Goal: Task Accomplishment & Management: Complete application form

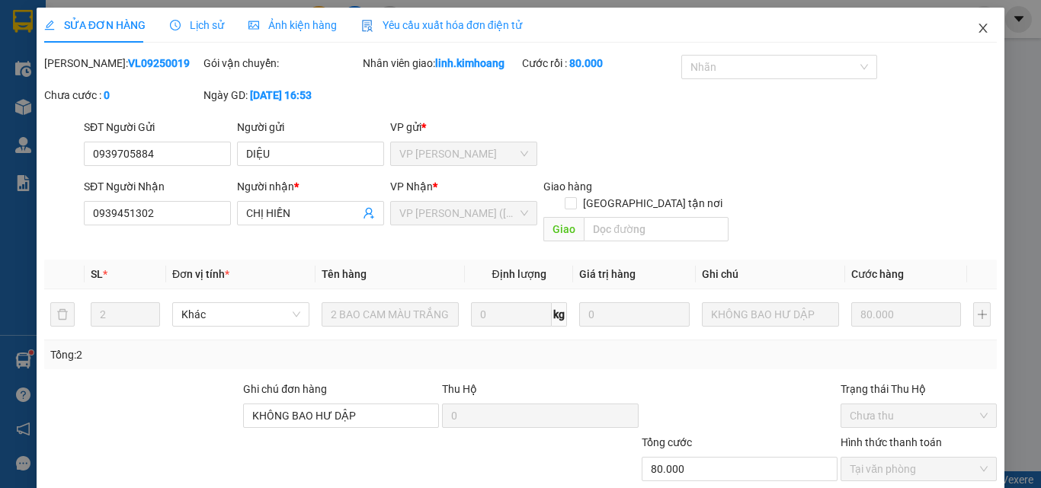
click at [977, 29] on icon "close" at bounding box center [983, 28] width 12 height 12
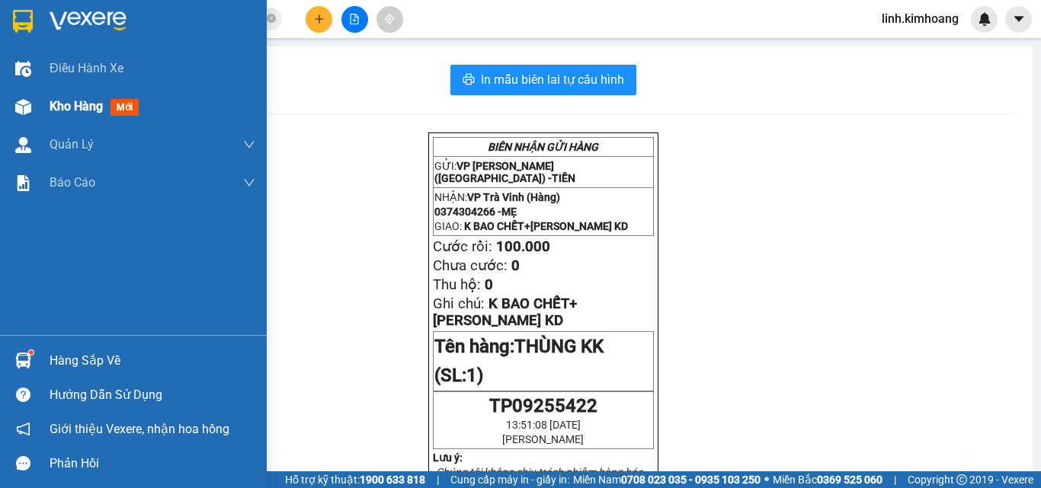
click at [86, 111] on span "Kho hàng" at bounding box center [76, 106] width 53 height 14
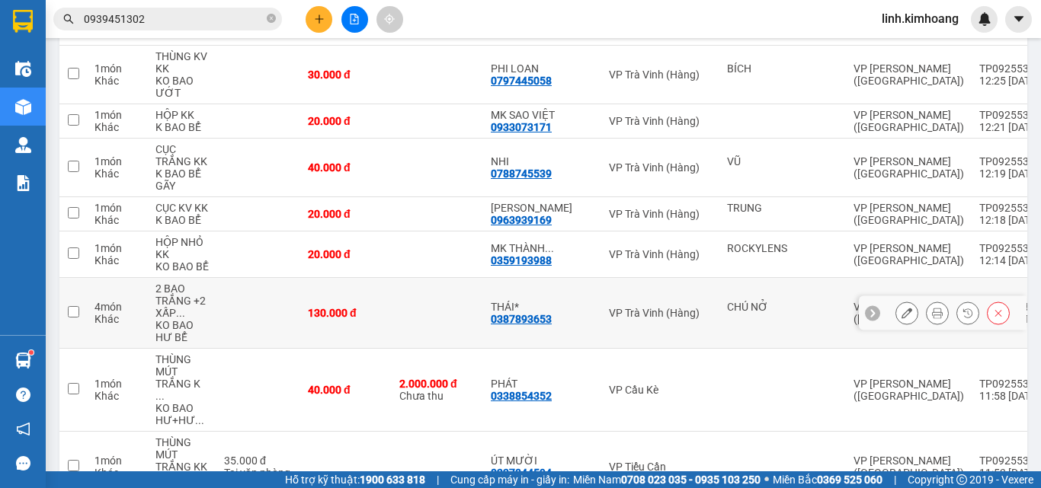
scroll to position [3999, 0]
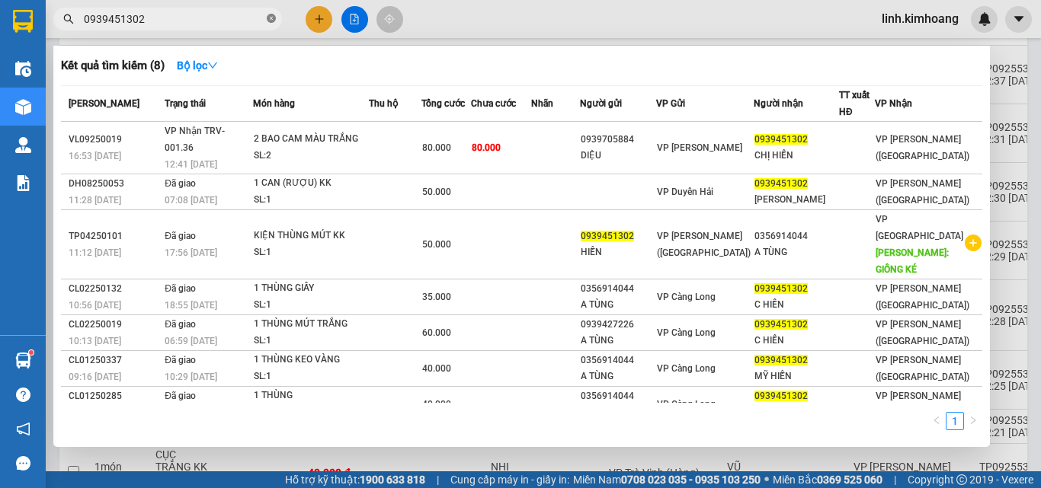
click at [273, 17] on icon "close-circle" at bounding box center [271, 18] width 9 height 9
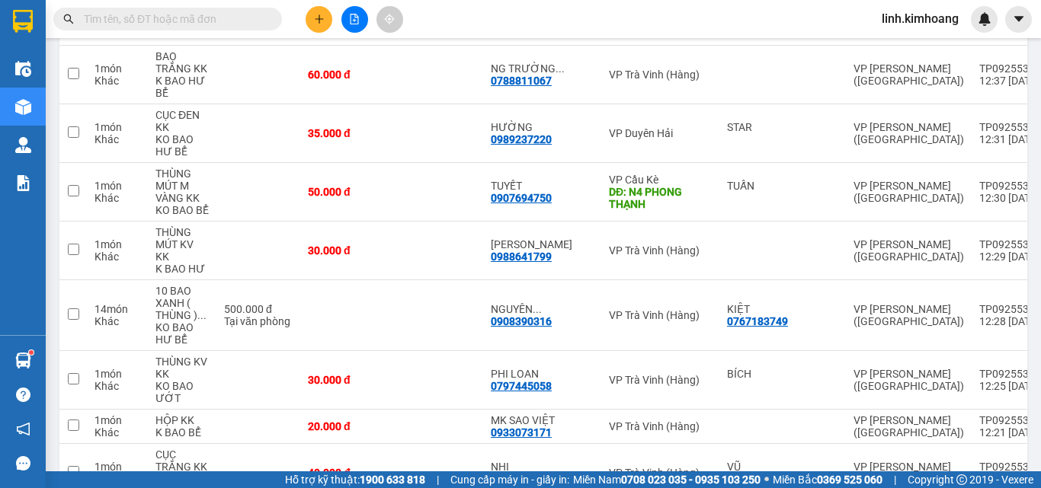
click at [222, 15] on input "text" at bounding box center [174, 19] width 180 height 17
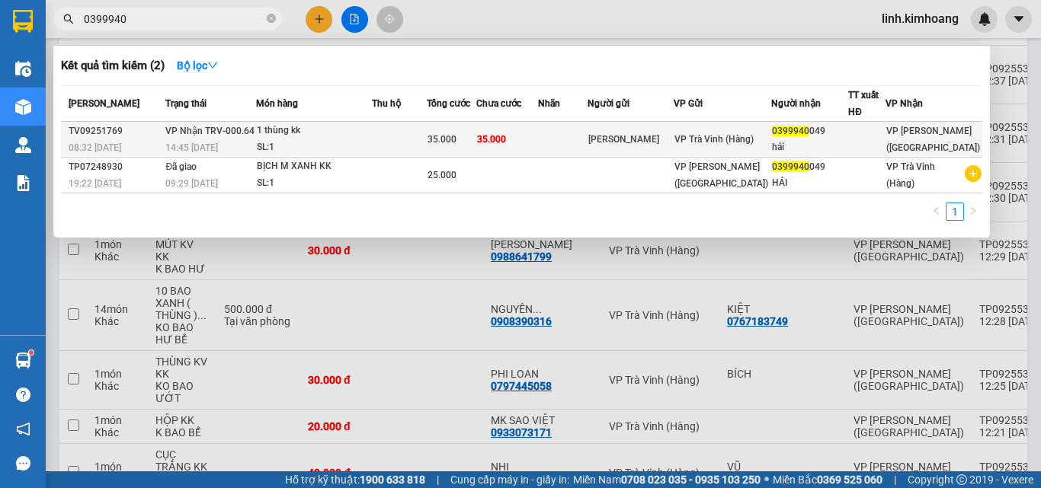
type input "0399940"
click at [706, 134] on span "VP Trà Vinh (Hàng)" at bounding box center [713, 139] width 79 height 11
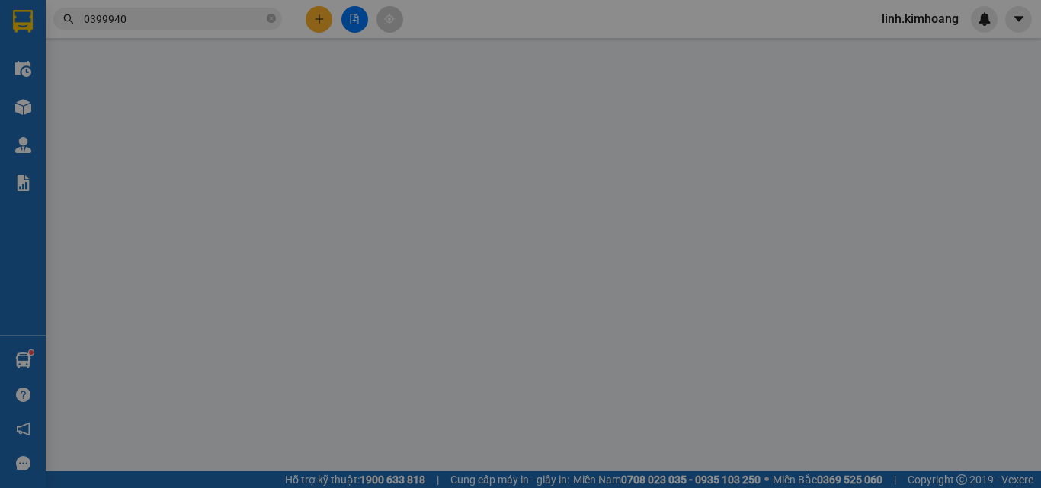
type input "[PERSON_NAME]"
type input "0399940049"
type input "hải"
type input "35.000"
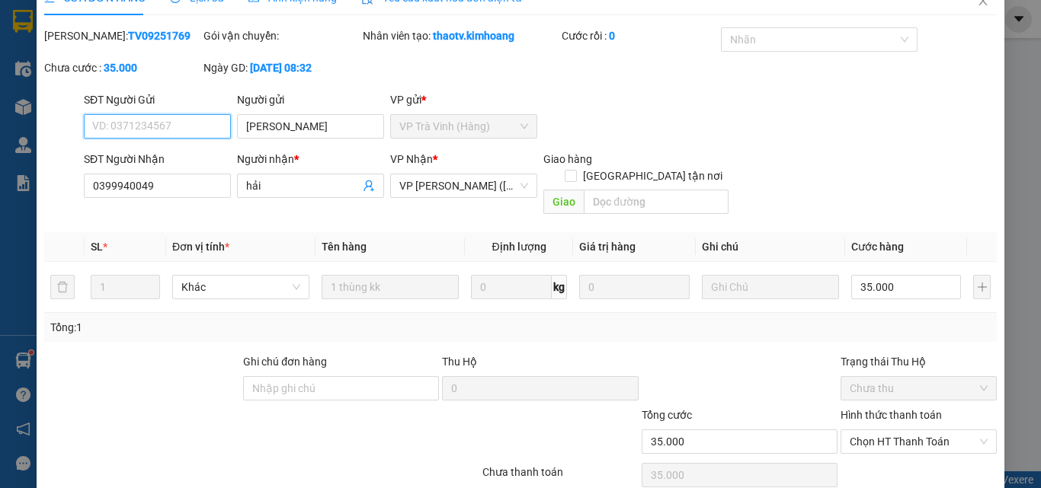
scroll to position [78, 0]
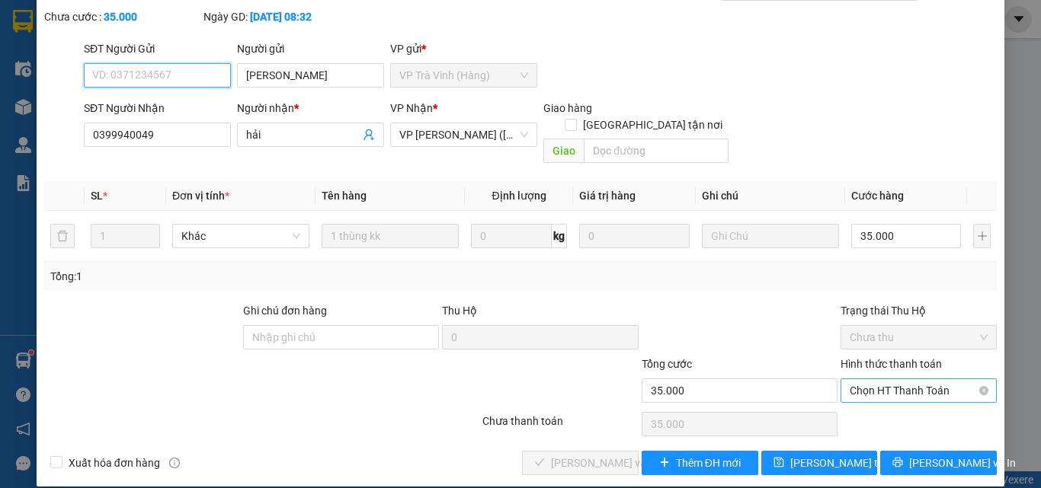
click at [871, 379] on span "Chọn HT Thanh Toán" at bounding box center [919, 390] width 138 height 23
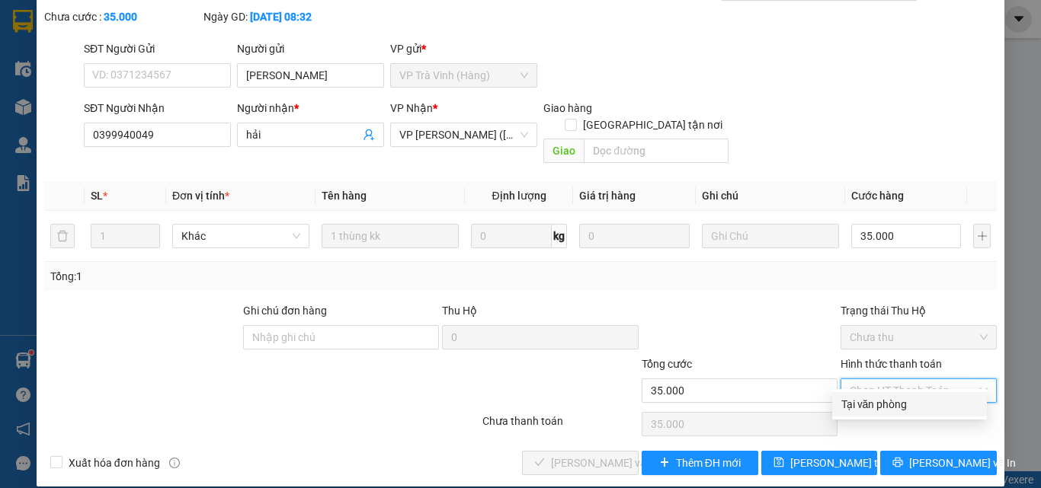
click at [879, 409] on div "Tại văn phòng" at bounding box center [909, 404] width 136 height 17
type input "0"
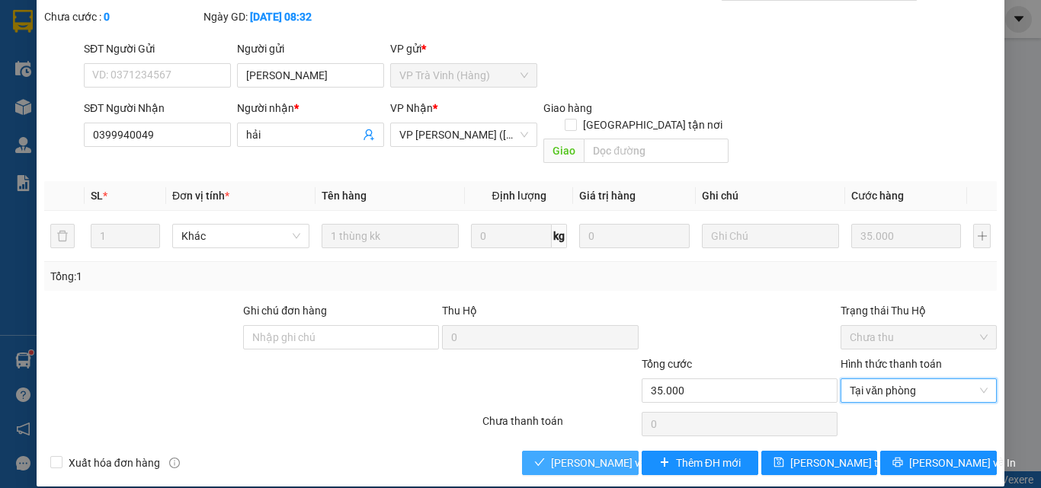
click at [590, 451] on button "[PERSON_NAME] và Giao hàng" at bounding box center [580, 463] width 117 height 24
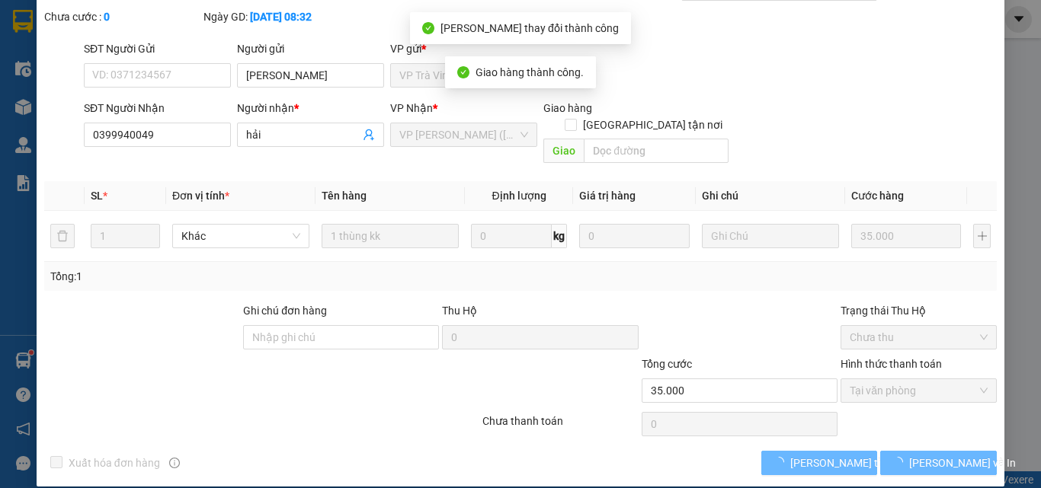
scroll to position [0, 0]
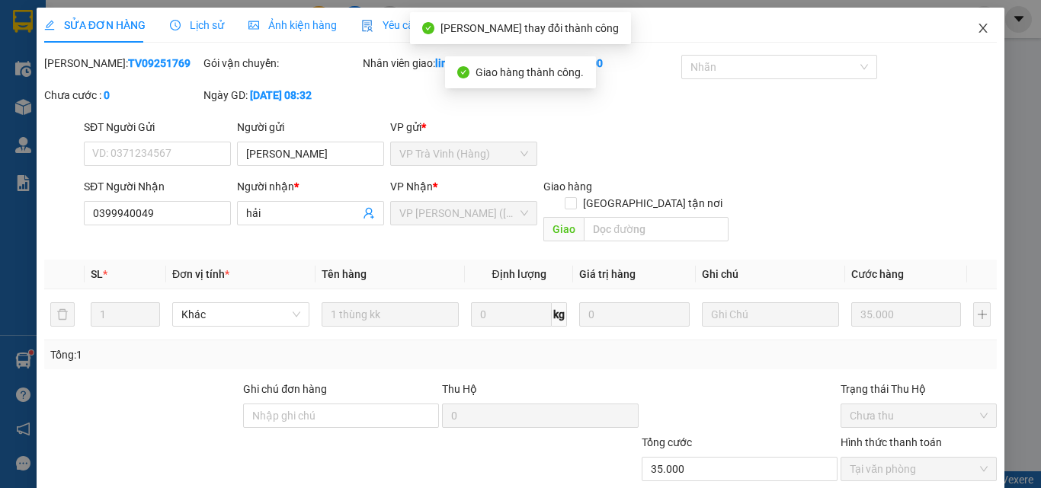
click at [977, 30] on icon "close" at bounding box center [983, 28] width 12 height 12
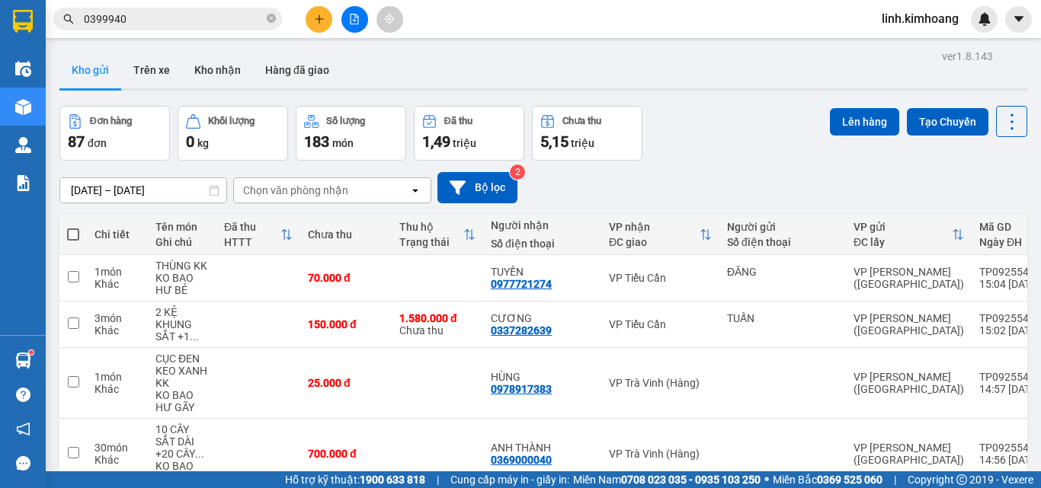
click at [218, 21] on input "0399940" at bounding box center [174, 19] width 180 height 17
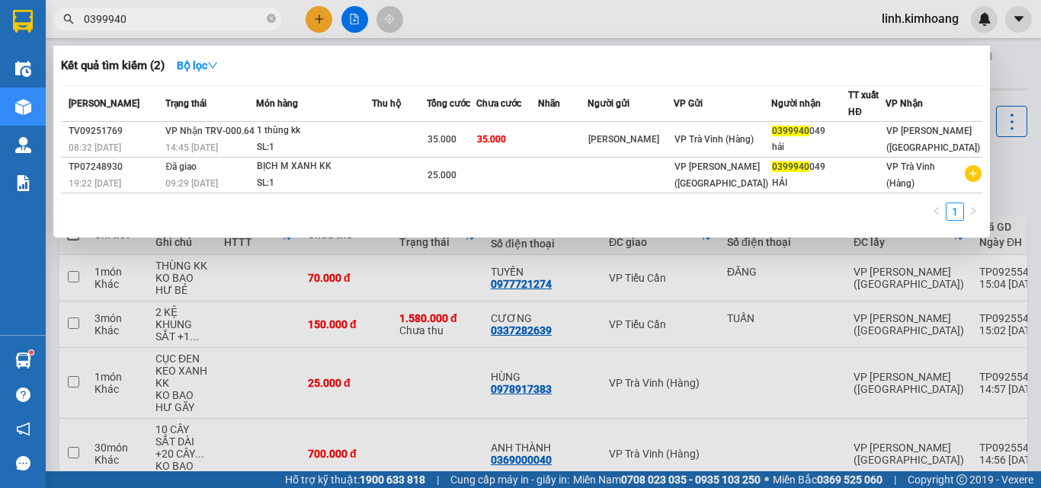
click at [368, 312] on div at bounding box center [520, 244] width 1041 height 488
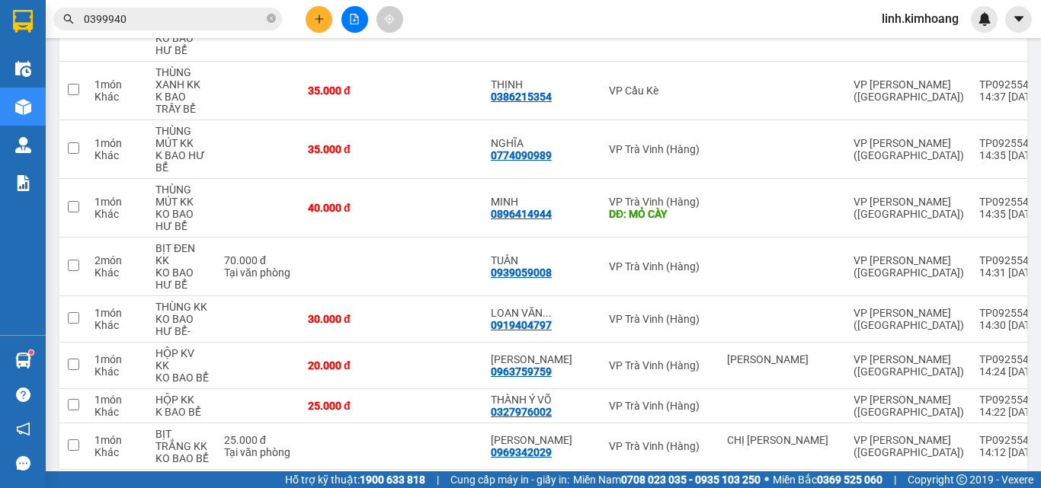
scroll to position [991, 0]
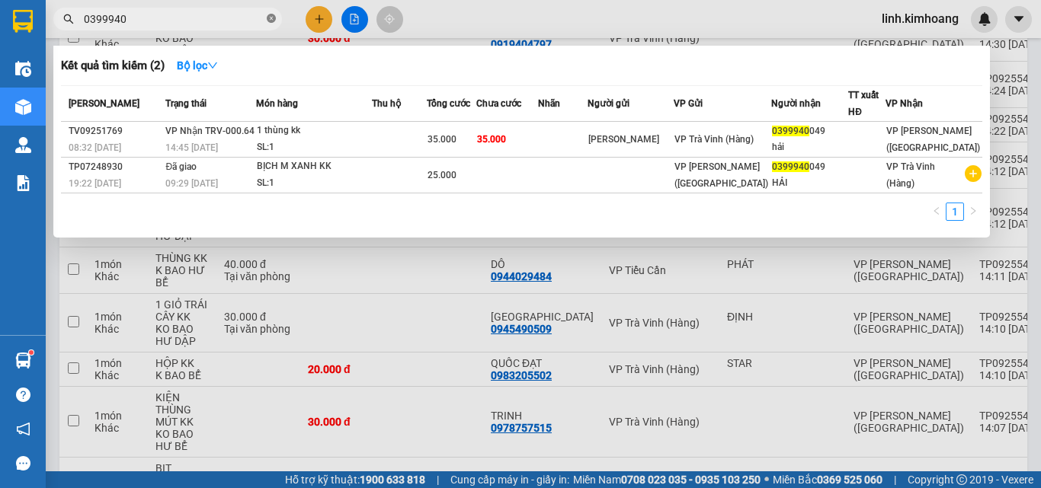
click at [270, 18] on icon "close-circle" at bounding box center [271, 18] width 9 height 9
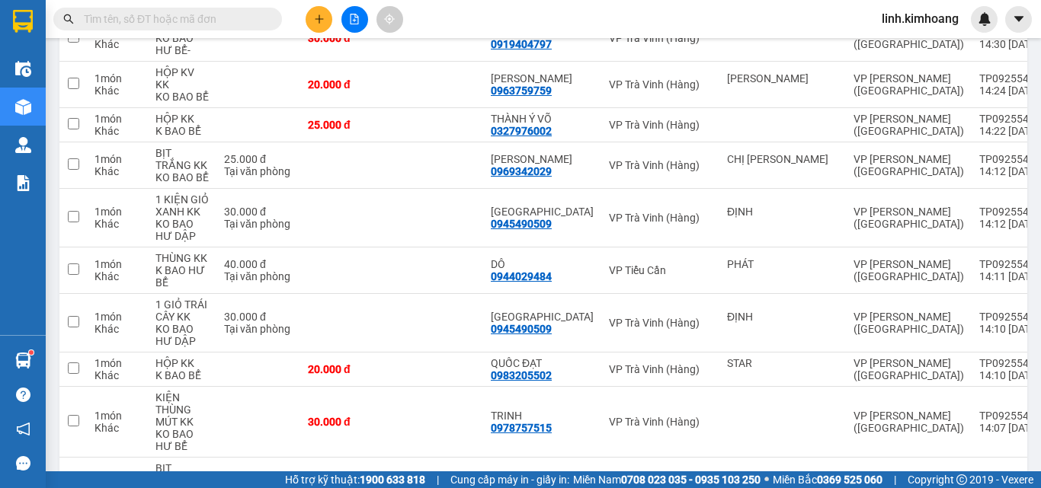
click at [251, 14] on input "text" at bounding box center [174, 19] width 180 height 17
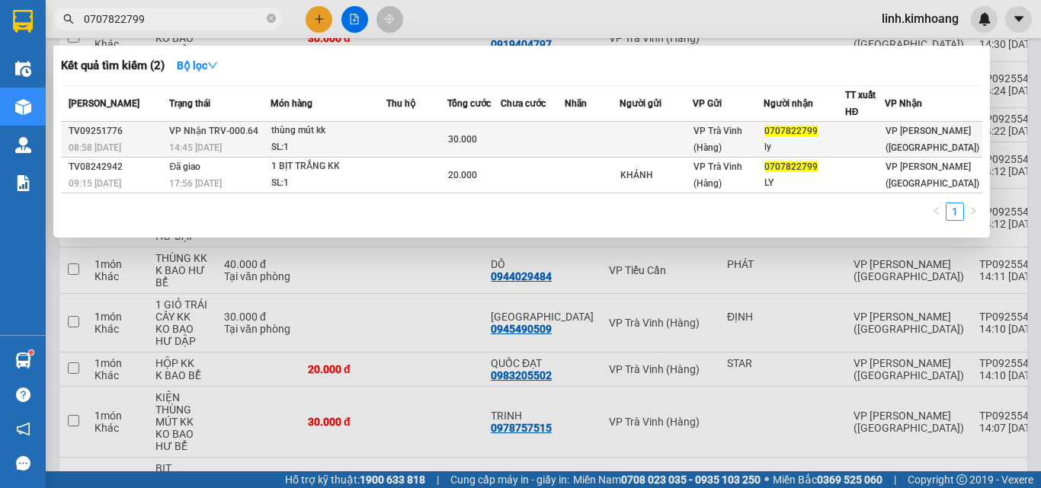
type input "0707822799"
click at [716, 127] on span "VP Trà Vinh (Hàng)" at bounding box center [717, 139] width 49 height 27
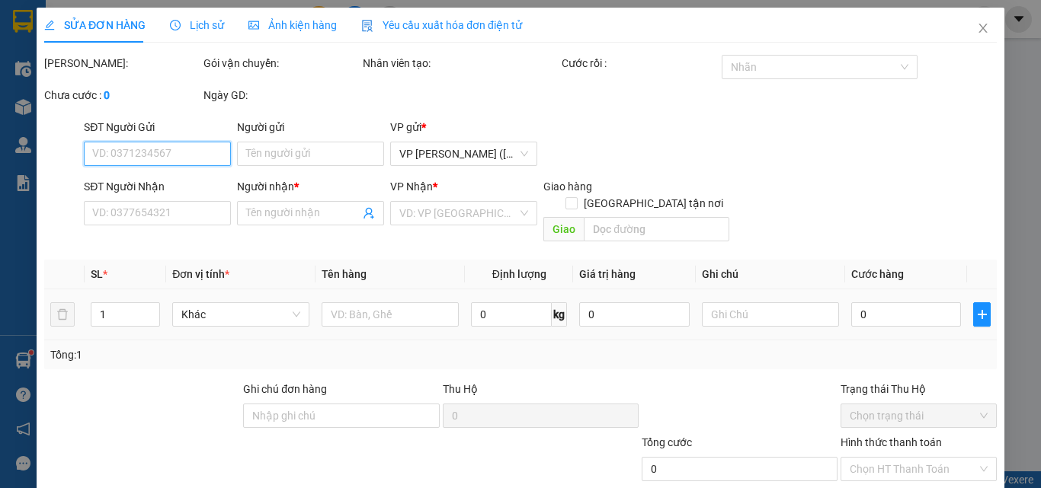
type input "0707822799"
type input "ly"
type input "30.000"
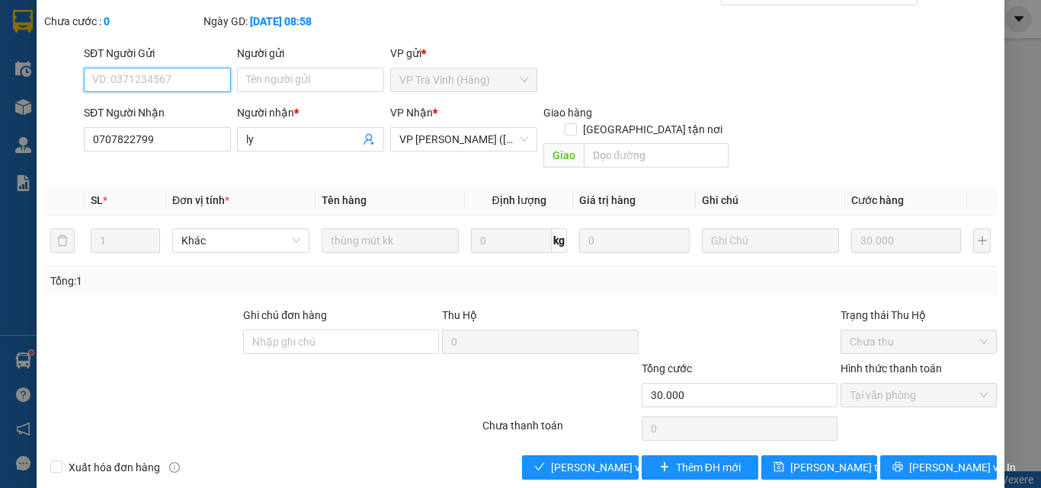
scroll to position [78, 0]
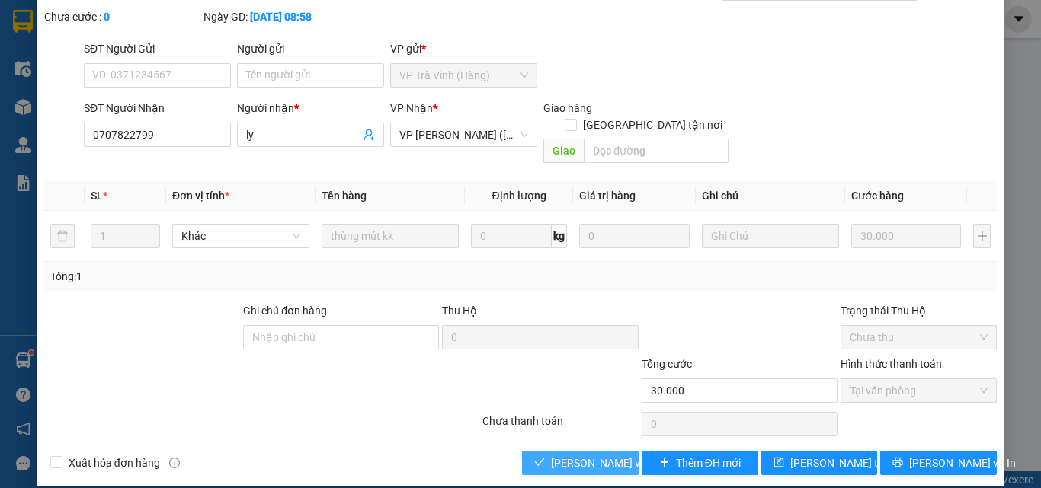
click at [539, 457] on icon "check" at bounding box center [539, 462] width 11 height 11
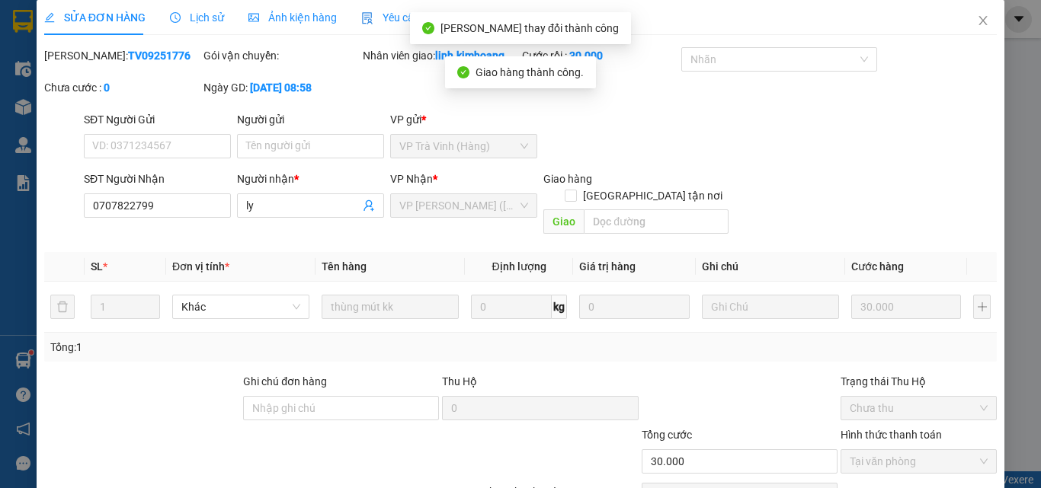
scroll to position [0, 0]
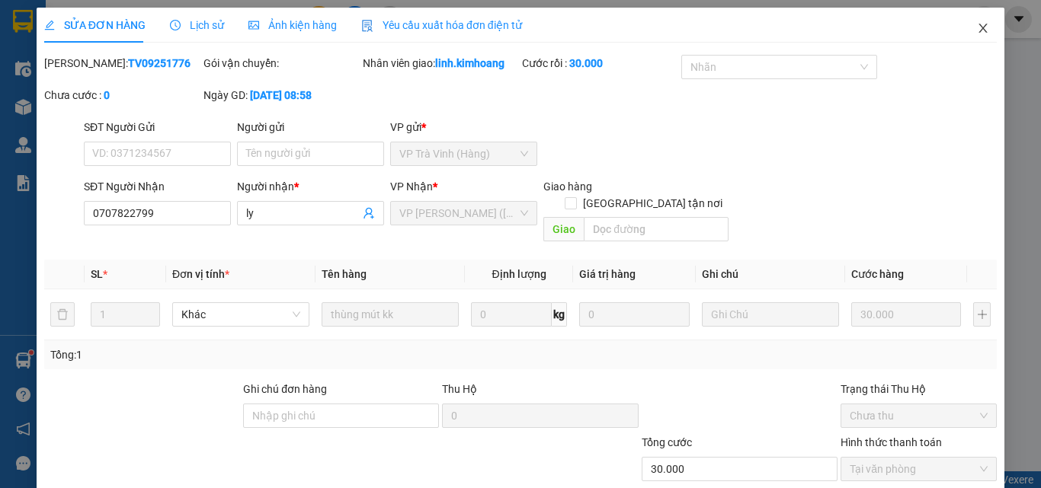
drag, startPoint x: 980, startPoint y: 21, endPoint x: 705, endPoint y: 2, distance: 275.7
click at [978, 21] on span "Close" at bounding box center [983, 29] width 43 height 43
